Goal: Communication & Community: Share content

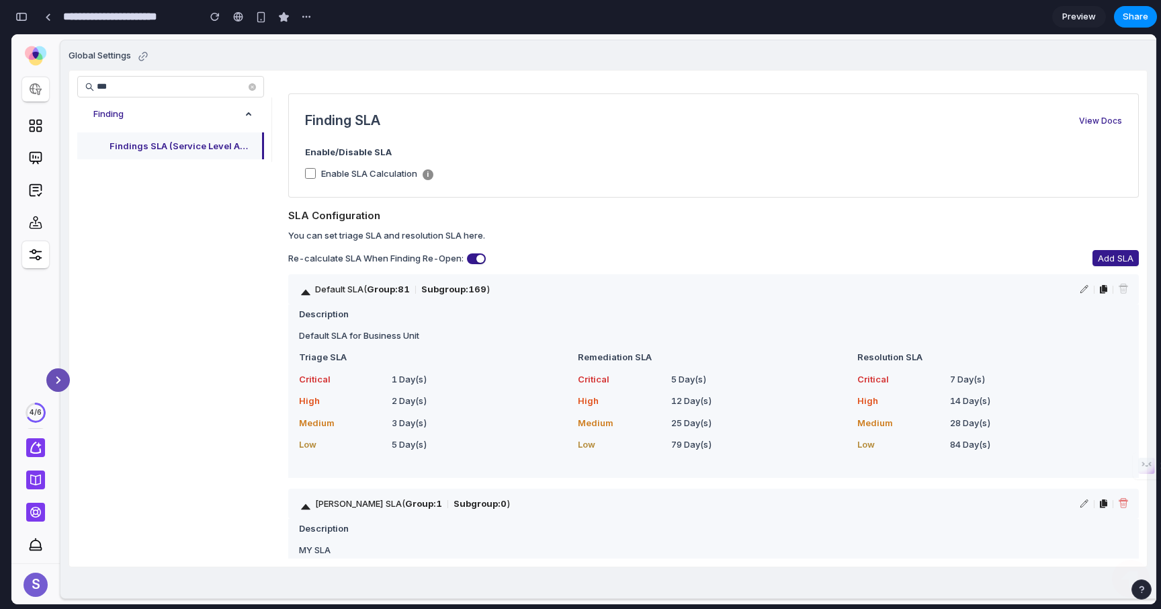
scroll to position [3832, 0]
click at [1136, 15] on span "Share" at bounding box center [1136, 16] width 26 height 13
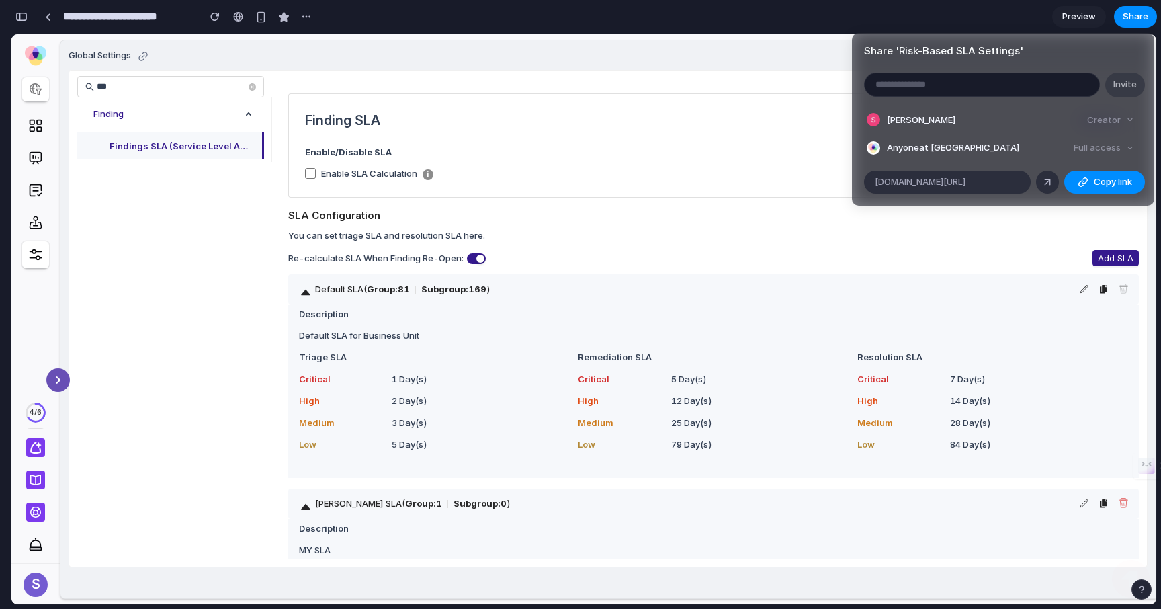
click at [1106, 146] on div "Full access" at bounding box center [1103, 147] width 71 height 19
click at [1124, 149] on div "Full access" at bounding box center [1103, 147] width 71 height 19
click at [1132, 149] on div "Full access" at bounding box center [1103, 147] width 71 height 19
click at [997, 90] on input "email" at bounding box center [982, 84] width 235 height 23
click at [1089, 182] on button "Copy link" at bounding box center [1104, 182] width 81 height 23
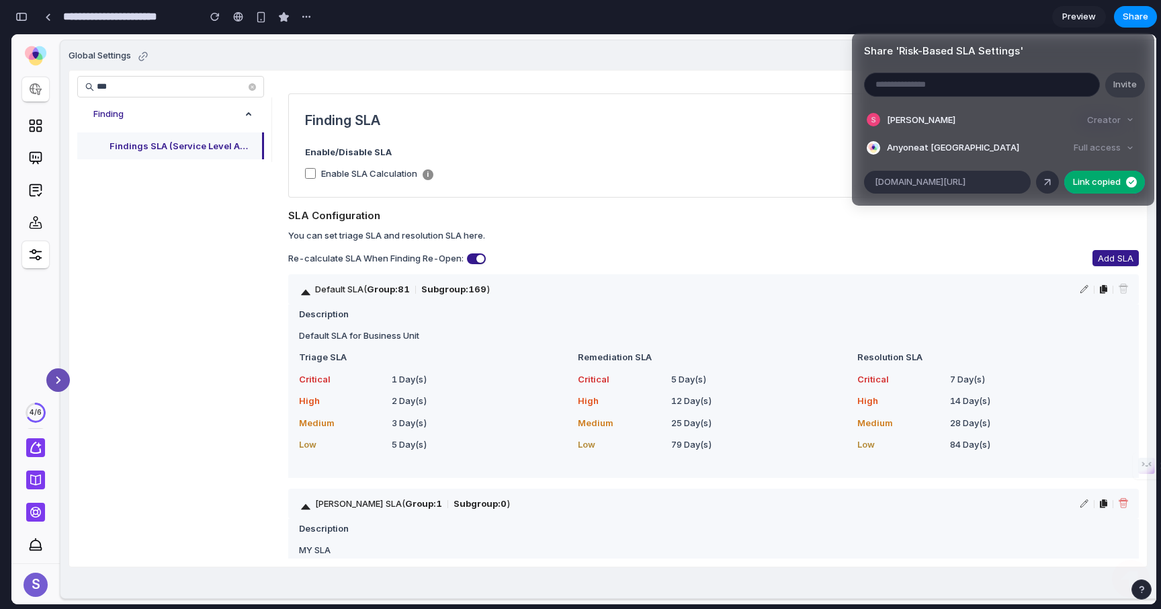
click at [1122, 125] on div "Creator" at bounding box center [1111, 120] width 58 height 19
click at [1124, 84] on div "Invite" at bounding box center [1003, 85] width 278 height 25
click at [1034, 84] on input "email" at bounding box center [982, 84] width 235 height 23
click at [1100, 171] on button "Copy link" at bounding box center [1104, 182] width 81 height 23
click at [666, 80] on div "Share ' Risk-Based SLA Settings ' Invite [PERSON_NAME] Creator Anyone at ArmorC…" at bounding box center [580, 304] width 1161 height 609
